Goal: Task Accomplishment & Management: Use online tool/utility

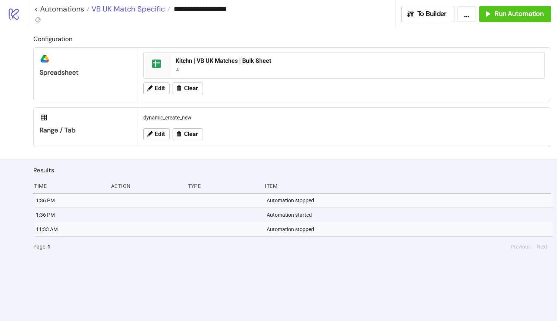
click at [130, 10] on span "VB UK Match Specific" at bounding box center [127, 9] width 75 height 10
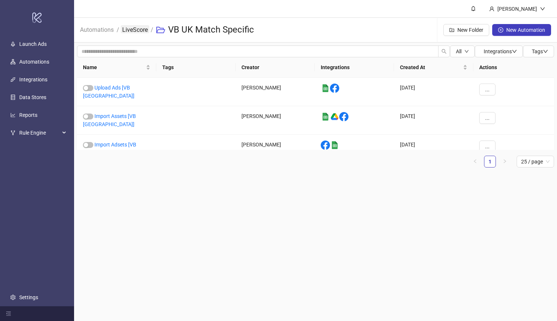
click at [138, 28] on link "LiveScore" at bounding box center [135, 29] width 28 height 8
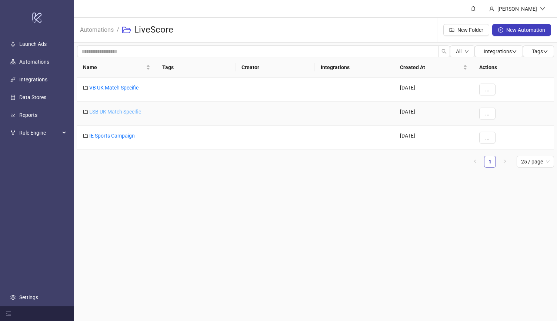
click at [112, 111] on link "LSB UK Match Specific" at bounding box center [115, 112] width 52 height 6
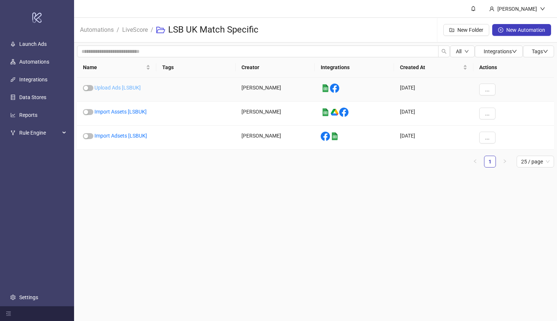
click at [133, 86] on link "Upload Ads [LSBUK]" at bounding box center [117, 88] width 46 height 6
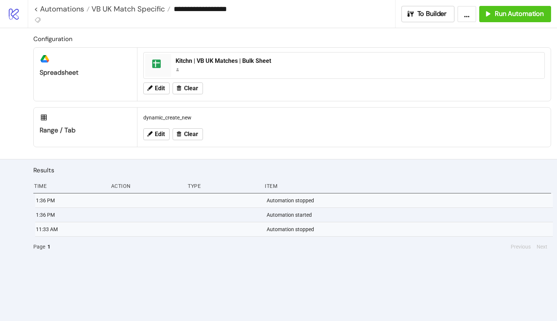
type input "**********"
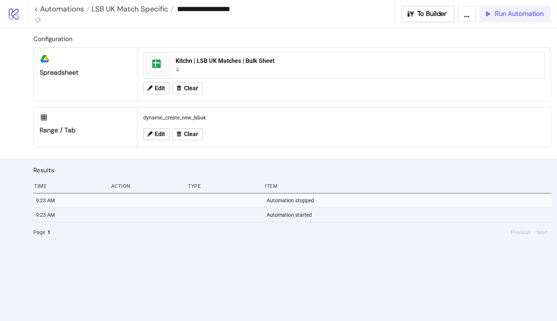
click at [508, 15] on span "Run Automation" at bounding box center [518, 14] width 49 height 9
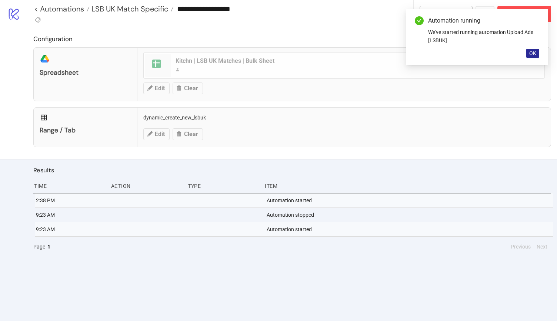
click at [531, 54] on span "OK" at bounding box center [532, 53] width 7 height 6
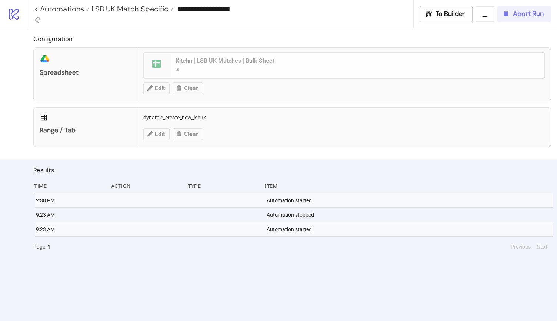
click at [517, 15] on span "Abort Run" at bounding box center [528, 14] width 31 height 9
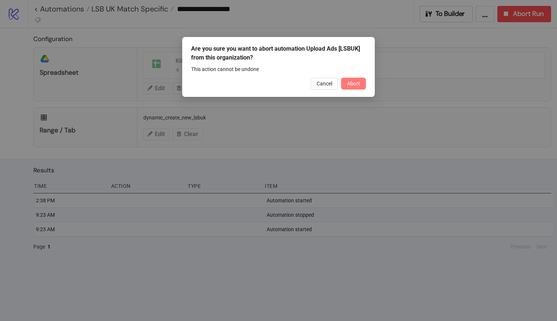
click at [353, 81] on span "Abort" at bounding box center [353, 84] width 13 height 6
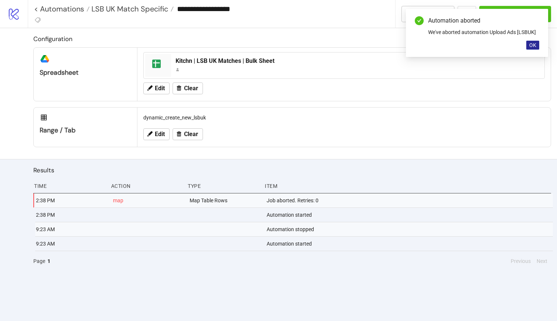
click at [535, 44] on span "OK" at bounding box center [532, 45] width 7 height 6
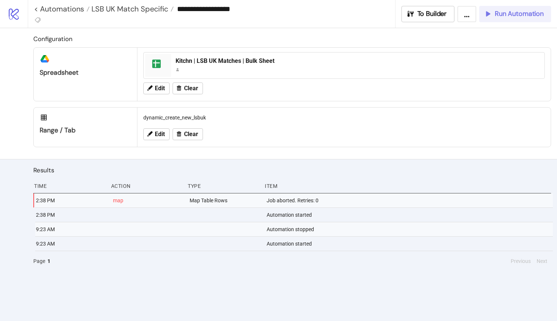
click at [522, 13] on span "Run Automation" at bounding box center [518, 14] width 49 height 9
